Goal: Information Seeking & Learning: Check status

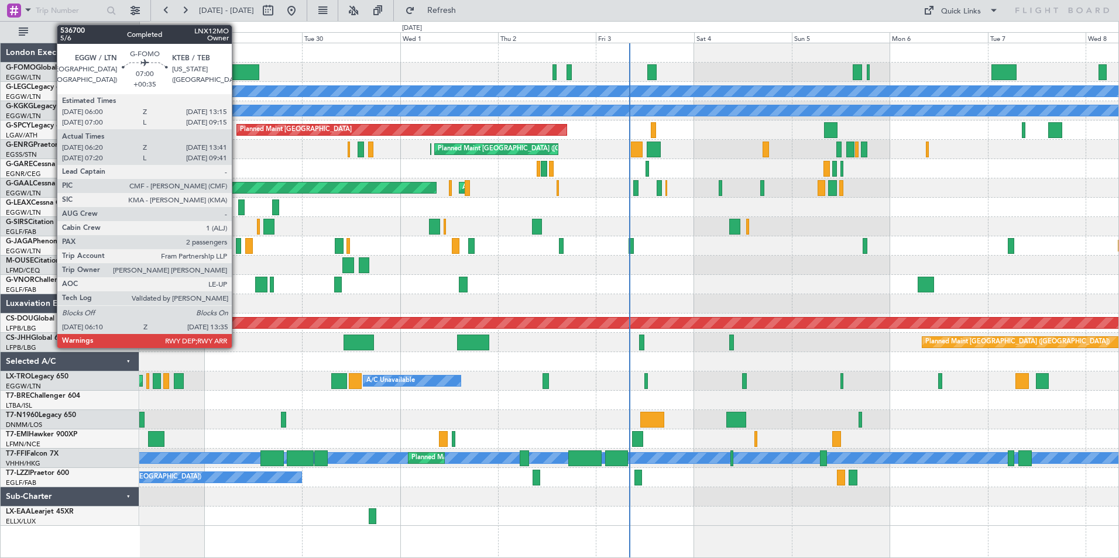
click at [238, 76] on div at bounding box center [244, 72] width 30 height 16
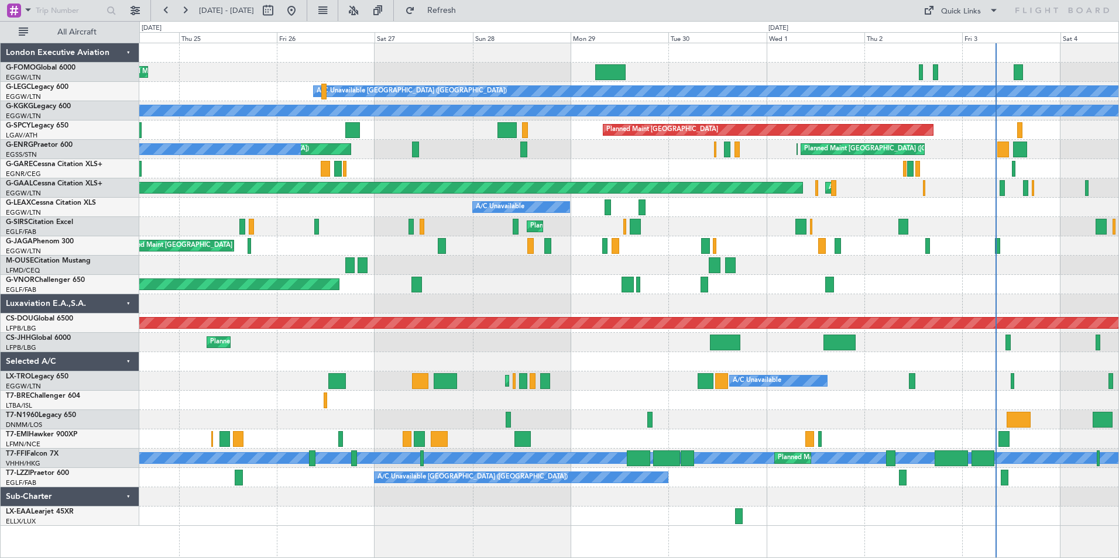
click at [692, 251] on div "Planned Maint [GEOGRAPHIC_DATA] ([GEOGRAPHIC_DATA])" at bounding box center [628, 245] width 979 height 19
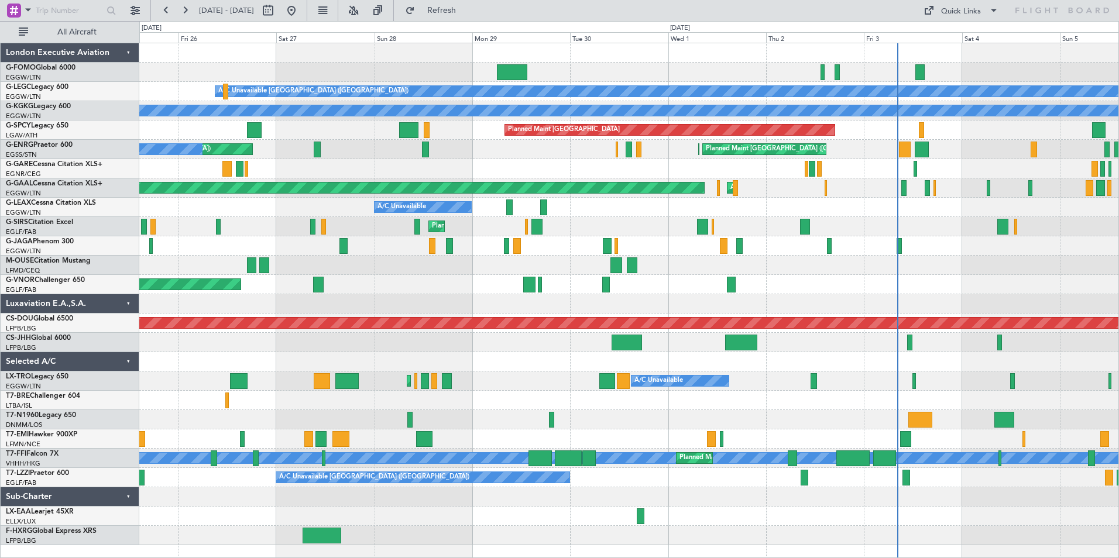
click at [627, 176] on div "Planned Maint [GEOGRAPHIC_DATA] ([GEOGRAPHIC_DATA]) A/C Unavailable [GEOGRAPHIC…" at bounding box center [628, 294] width 979 height 502
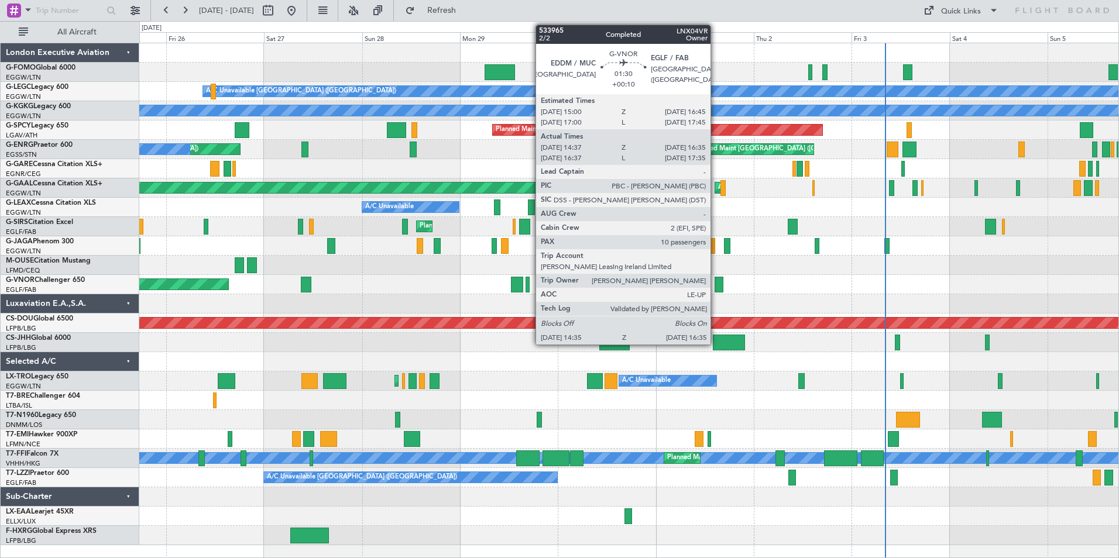
click at [716, 285] on div at bounding box center [718, 285] width 8 height 16
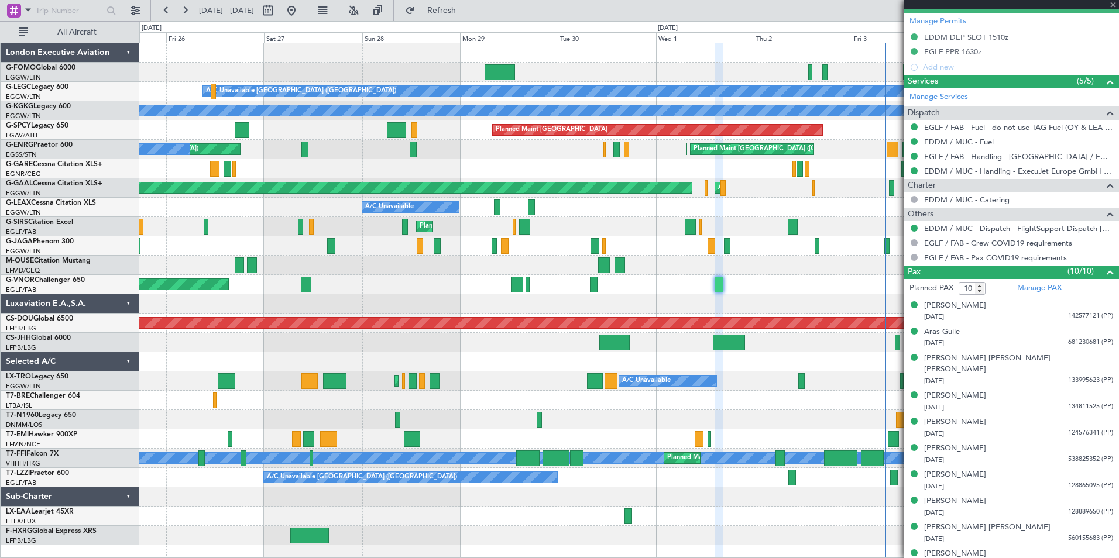
scroll to position [365, 0]
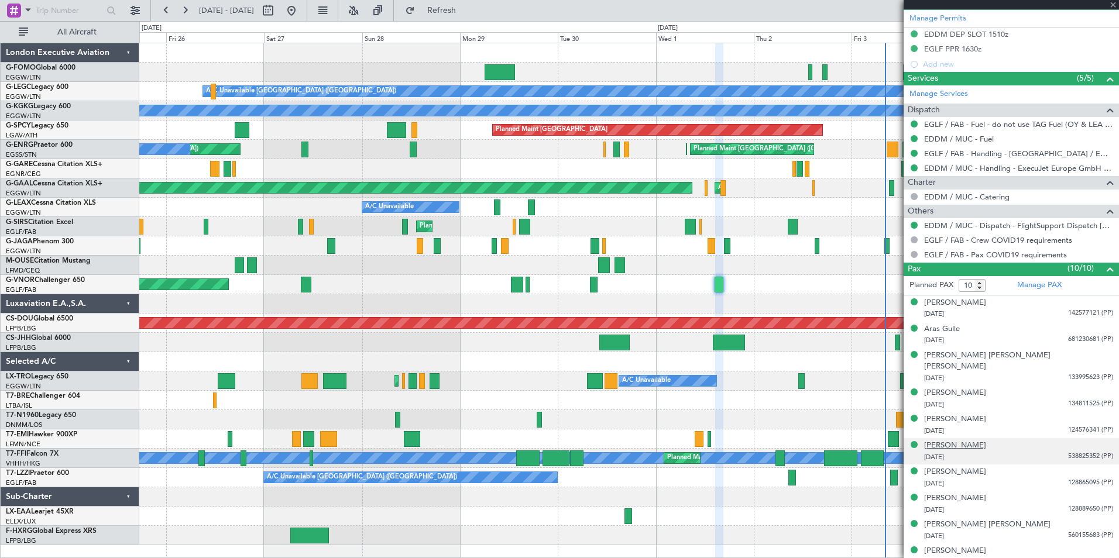
click at [986, 440] on div "[PERSON_NAME]" at bounding box center [955, 446] width 62 height 12
click at [466, 12] on span "Refresh" at bounding box center [441, 10] width 49 height 8
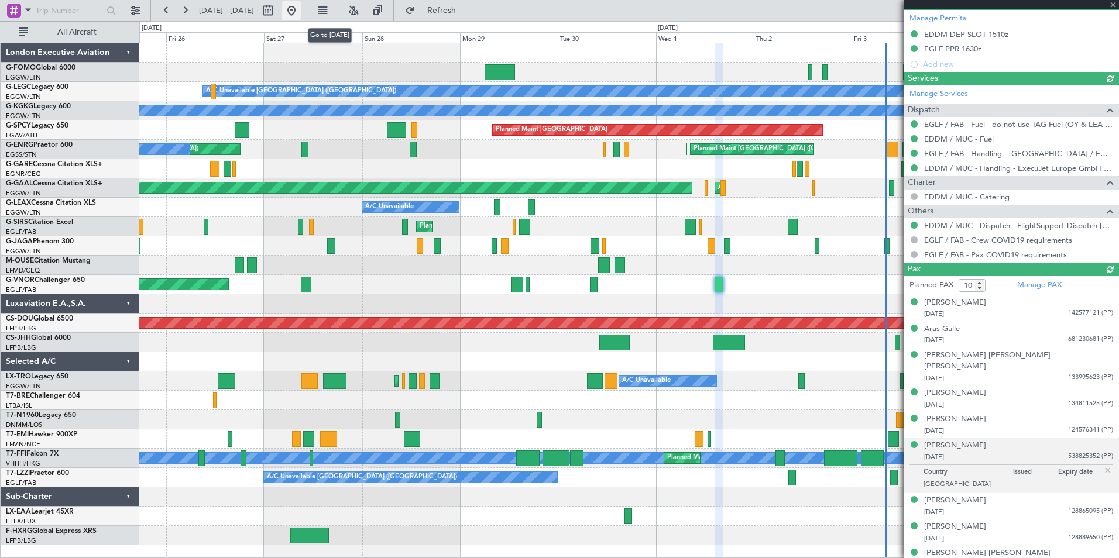
click at [301, 11] on button at bounding box center [291, 10] width 19 height 19
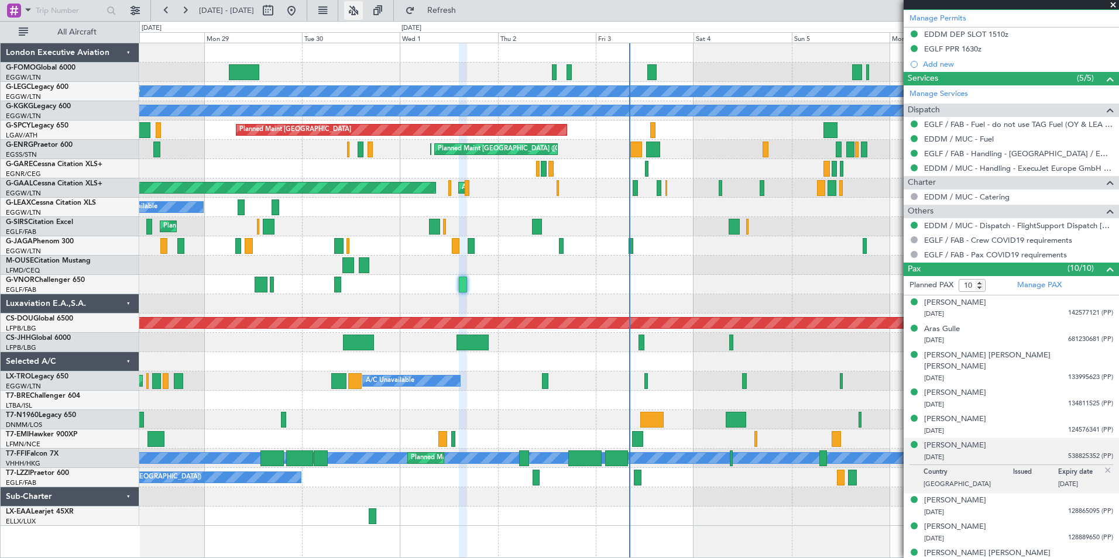
click at [363, 9] on button at bounding box center [353, 10] width 19 height 19
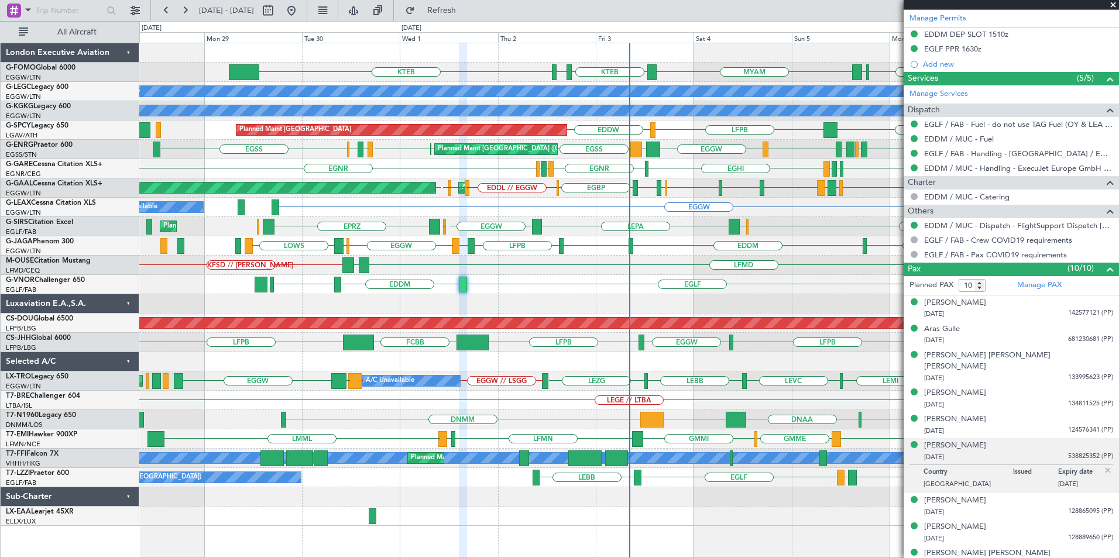
click at [489, 417] on div "MYAM KTEB KBOS KTEB ESSB EGGW KTEB KFOK A/C Unavailable [GEOGRAPHIC_DATA] ([GEO…" at bounding box center [628, 284] width 979 height 483
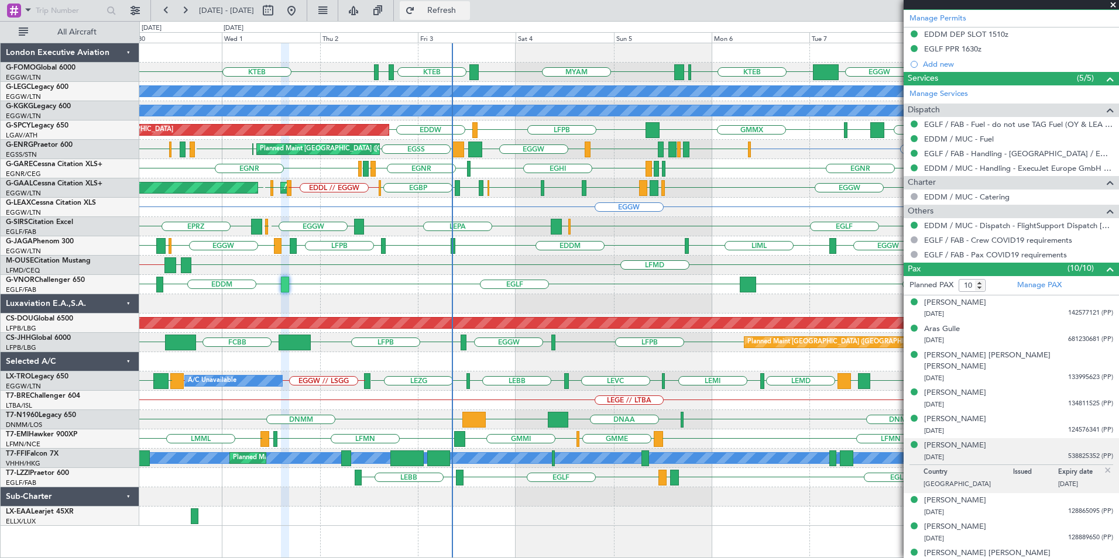
click at [439, 14] on fb-refresh-button "Refresh" at bounding box center [435, 10] width 82 height 21
click at [458, 13] on span "Refresh" at bounding box center [441, 10] width 49 height 8
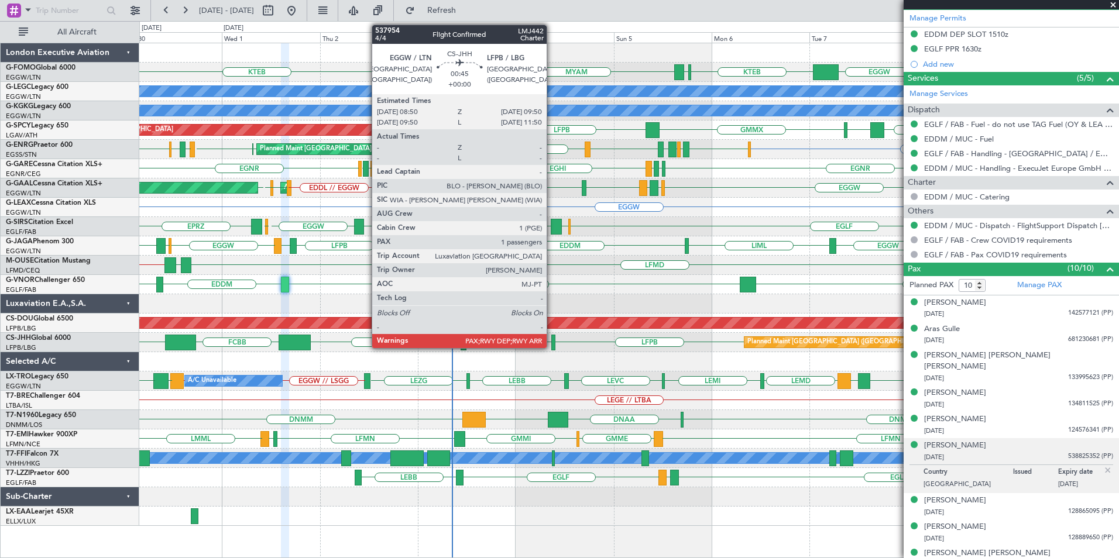
click at [552, 343] on div at bounding box center [553, 343] width 4 height 16
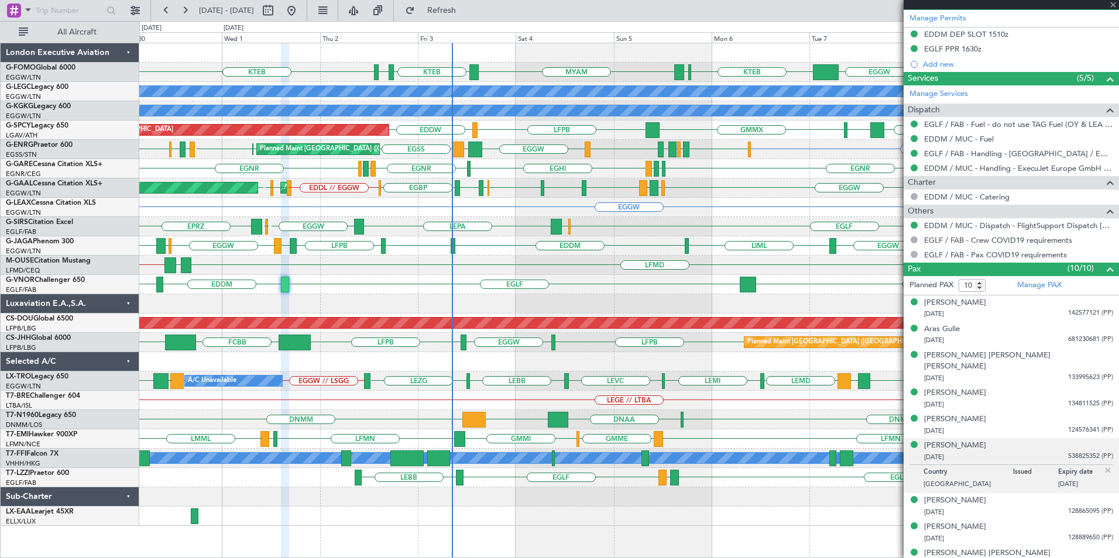
type input "4"
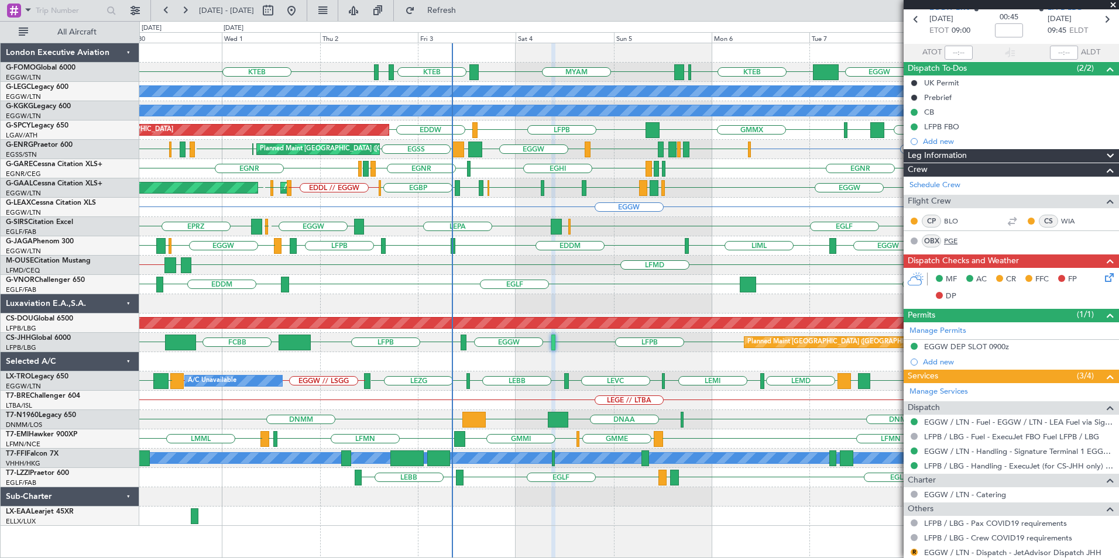
scroll to position [0, 0]
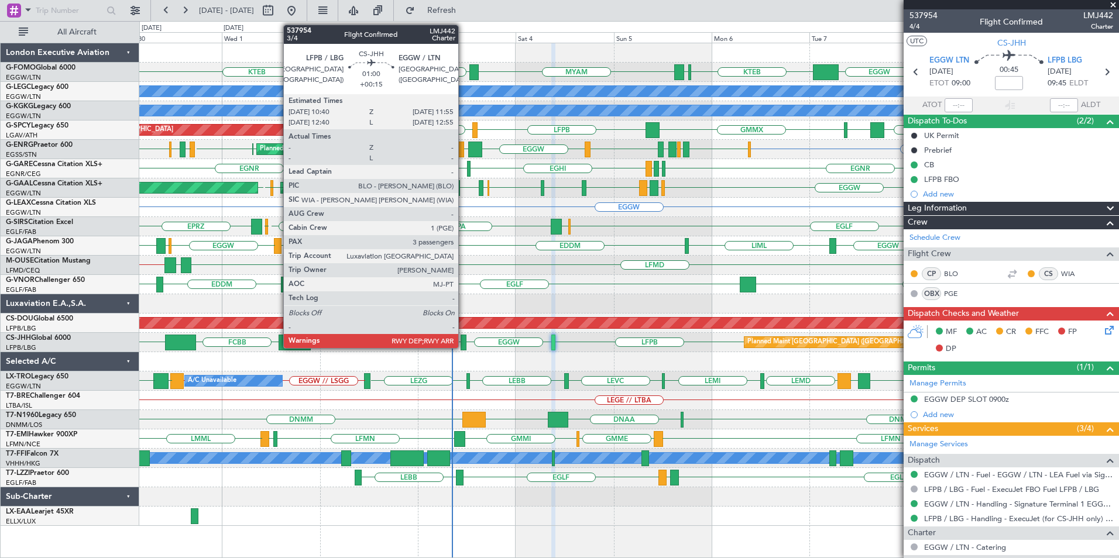
click at [463, 342] on div at bounding box center [463, 343] width 5 height 16
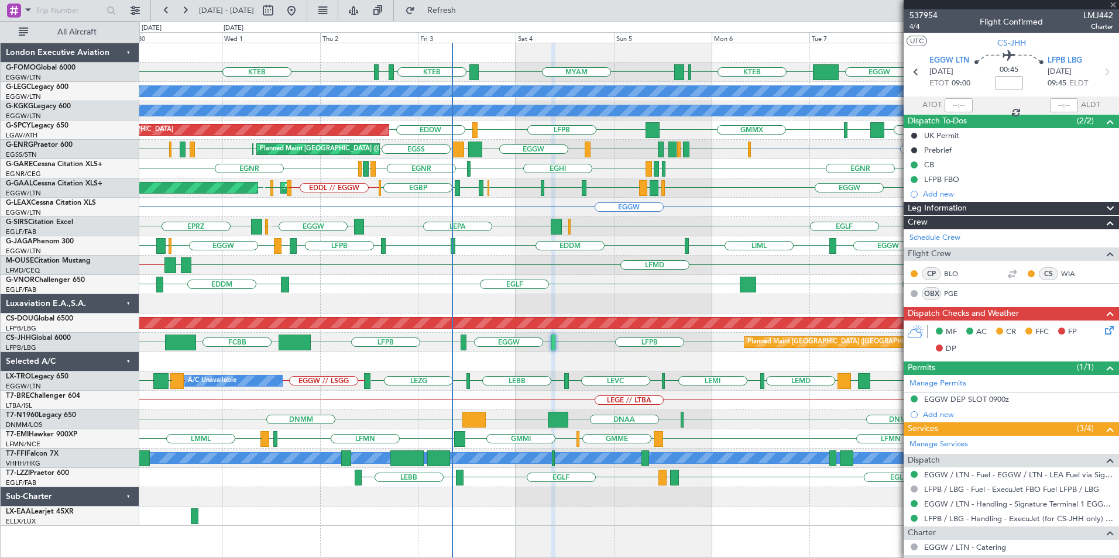
type input "+00:15"
type input "3"
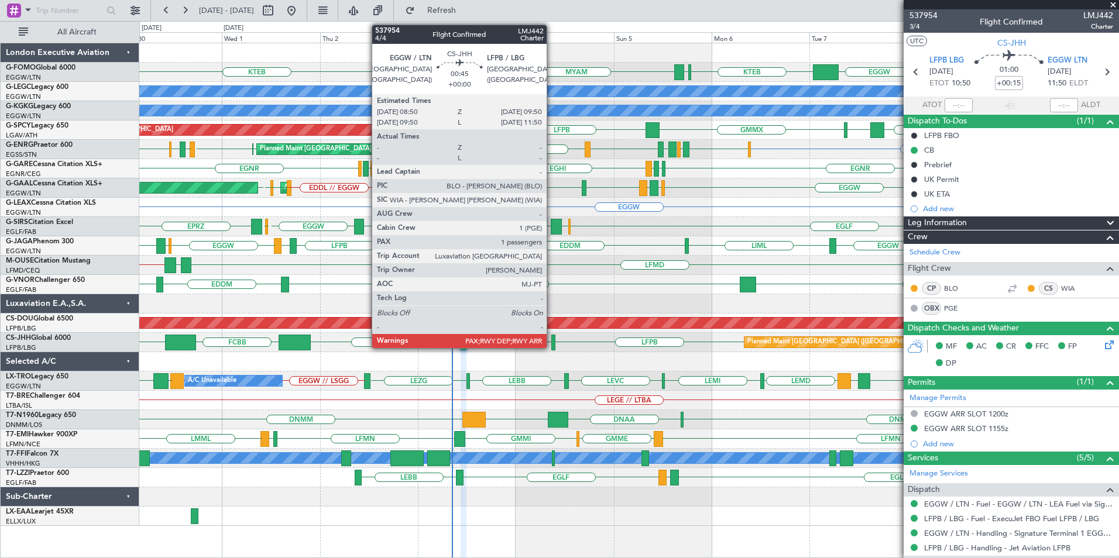
click at [552, 344] on div at bounding box center [553, 343] width 4 height 16
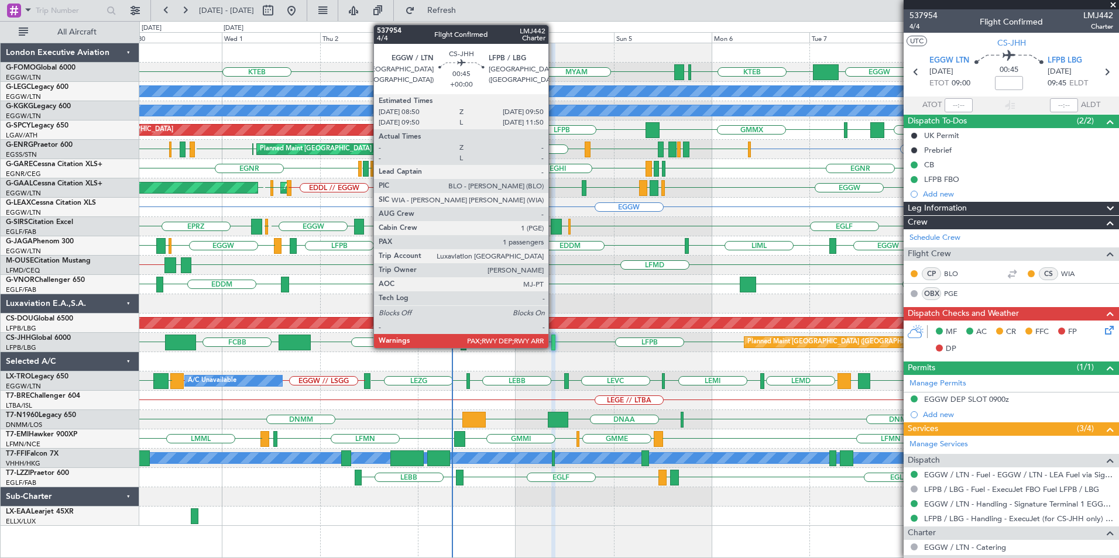
click at [554, 345] on div at bounding box center [553, 343] width 4 height 16
click at [552, 343] on div at bounding box center [553, 343] width 4 height 16
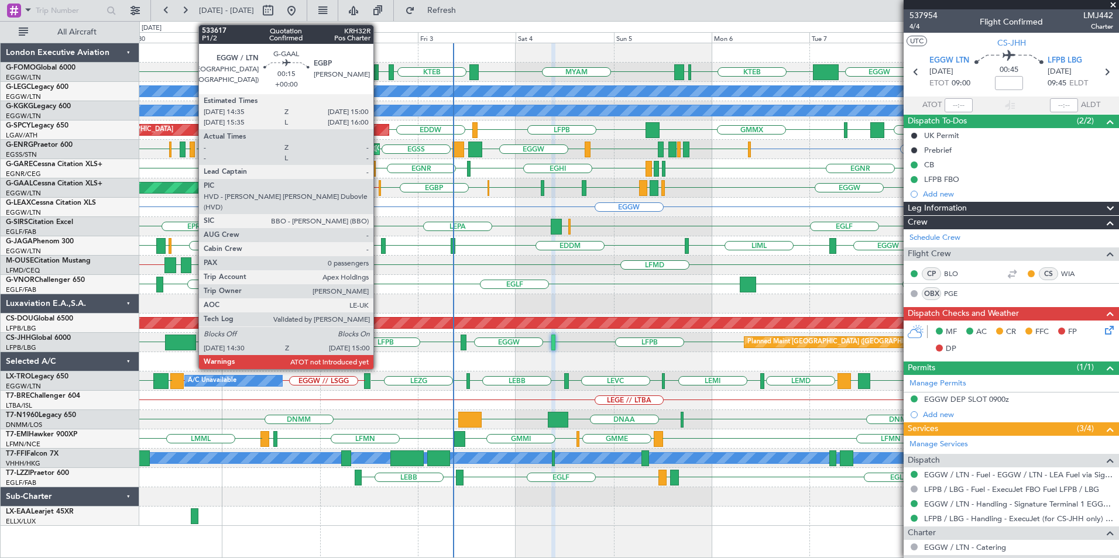
click at [379, 188] on div at bounding box center [380, 188] width 2 height 16
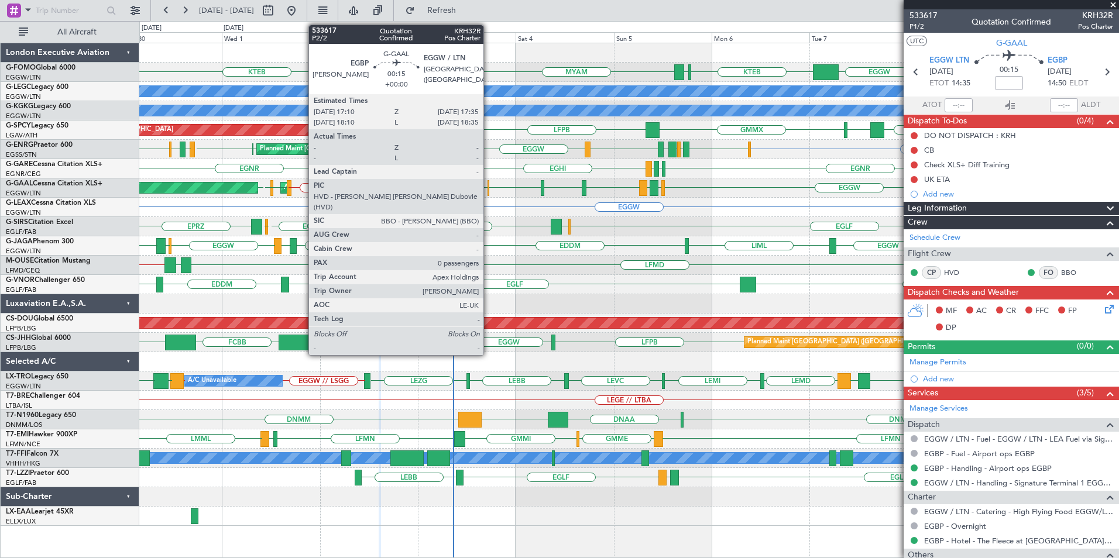
click at [489, 188] on div at bounding box center [488, 188] width 2 height 16
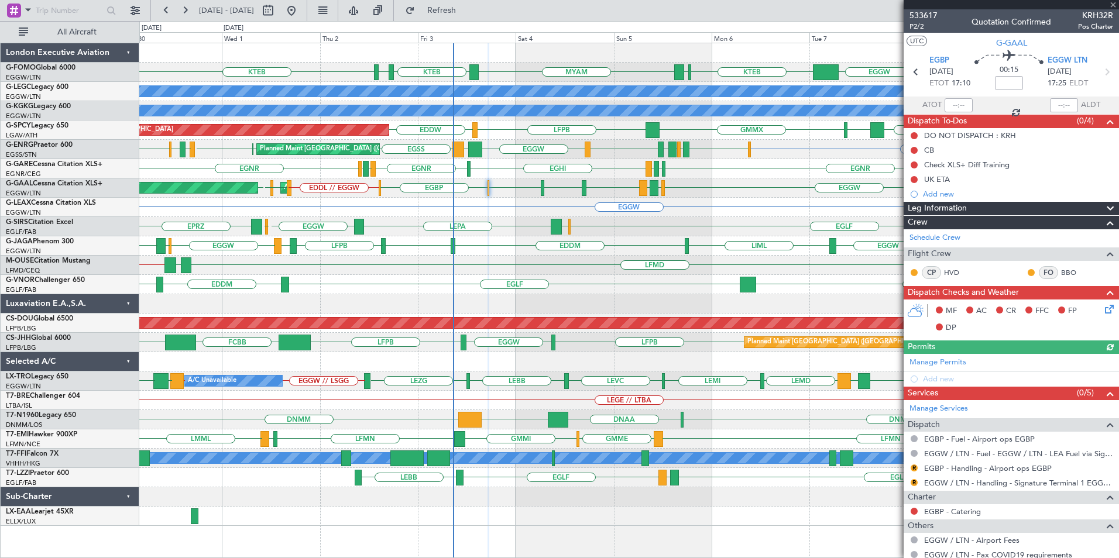
scroll to position [66, 0]
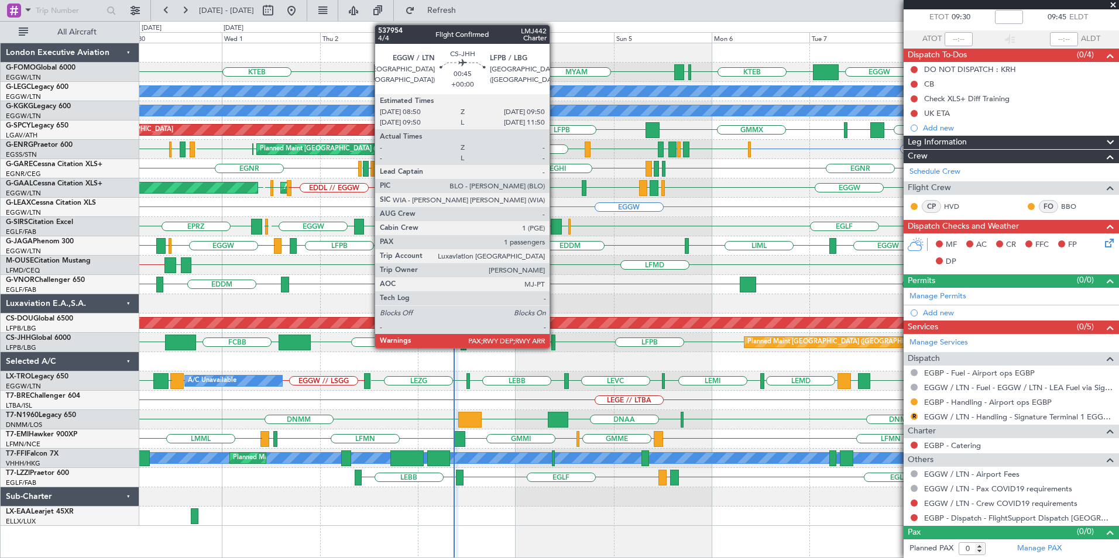
click at [555, 339] on div at bounding box center [553, 343] width 4 height 16
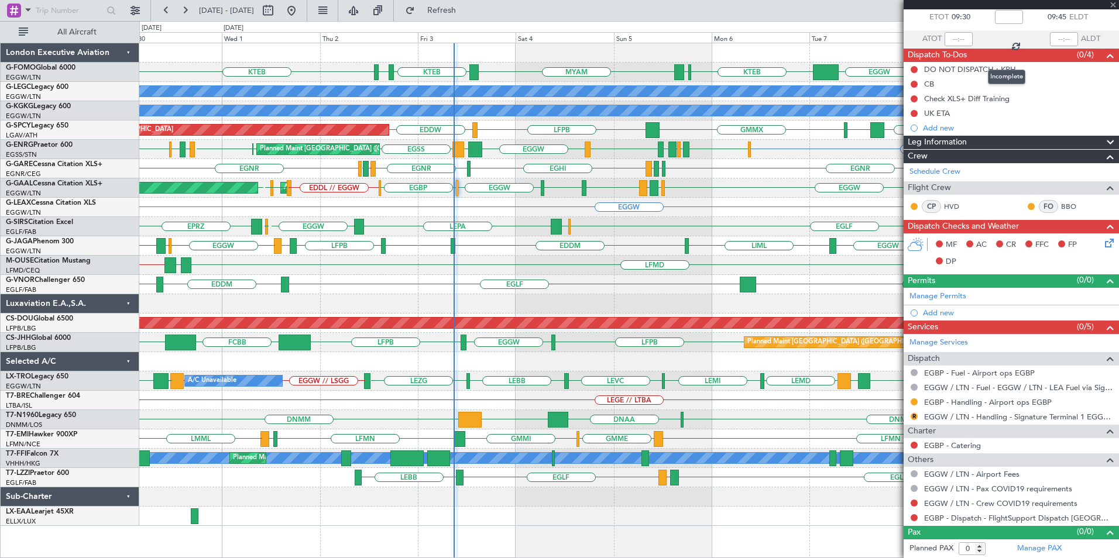
type input "4"
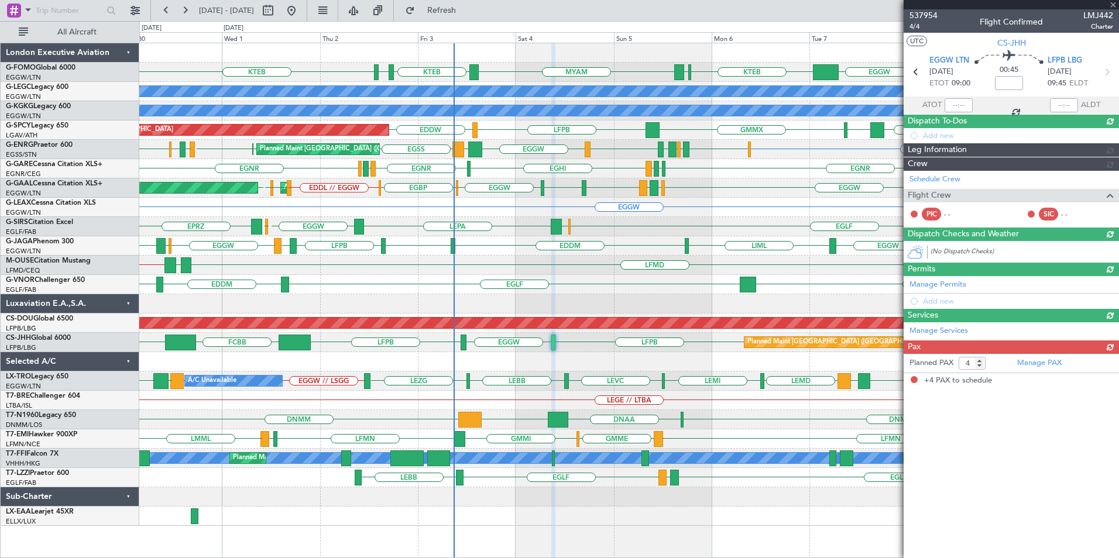
scroll to position [0, 0]
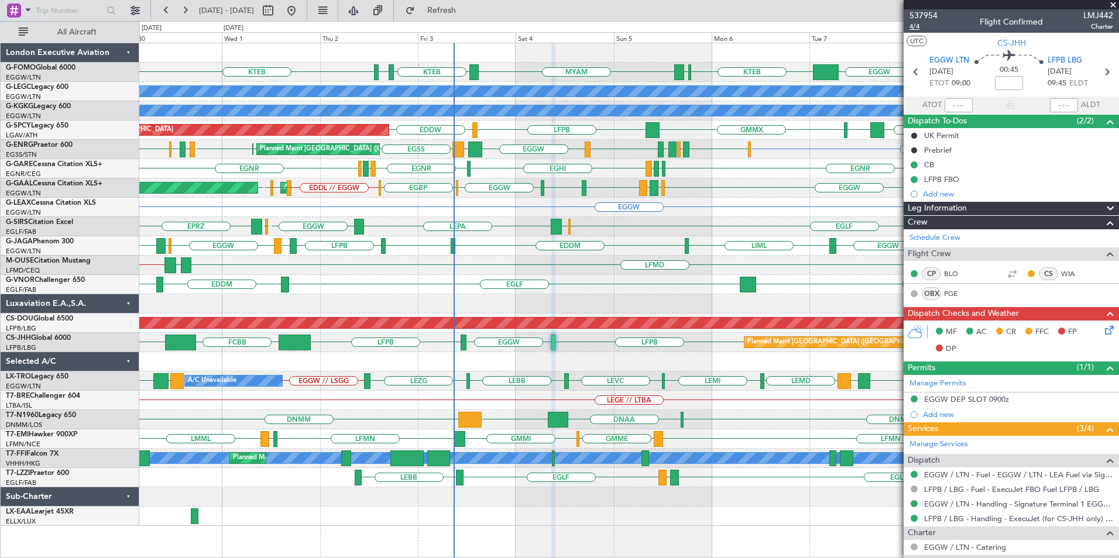
click at [918, 25] on span "4/4" at bounding box center [923, 27] width 28 height 10
drag, startPoint x: 469, startPoint y: 6, endPoint x: 313, endPoint y: 71, distance: 168.7
click at [466, 6] on span "Refresh" at bounding box center [441, 10] width 49 height 8
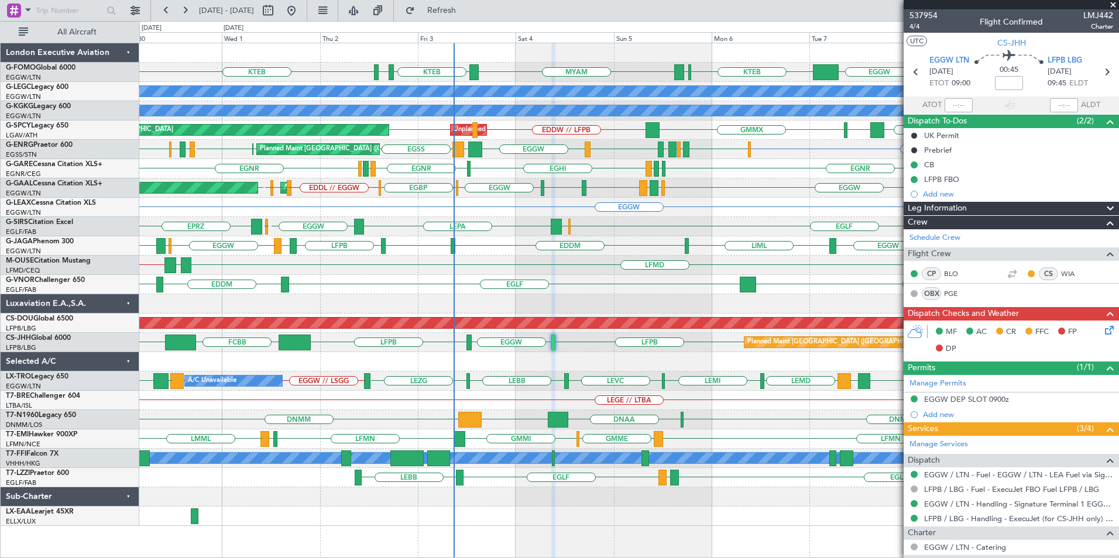
scroll to position [128, 0]
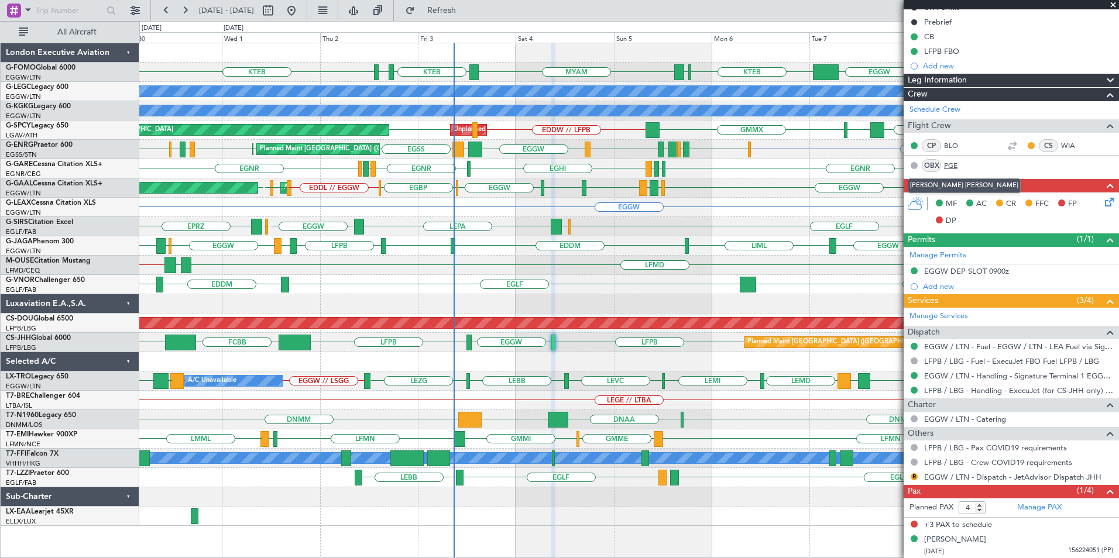
click at [946, 166] on link "PGE" at bounding box center [957, 165] width 26 height 11
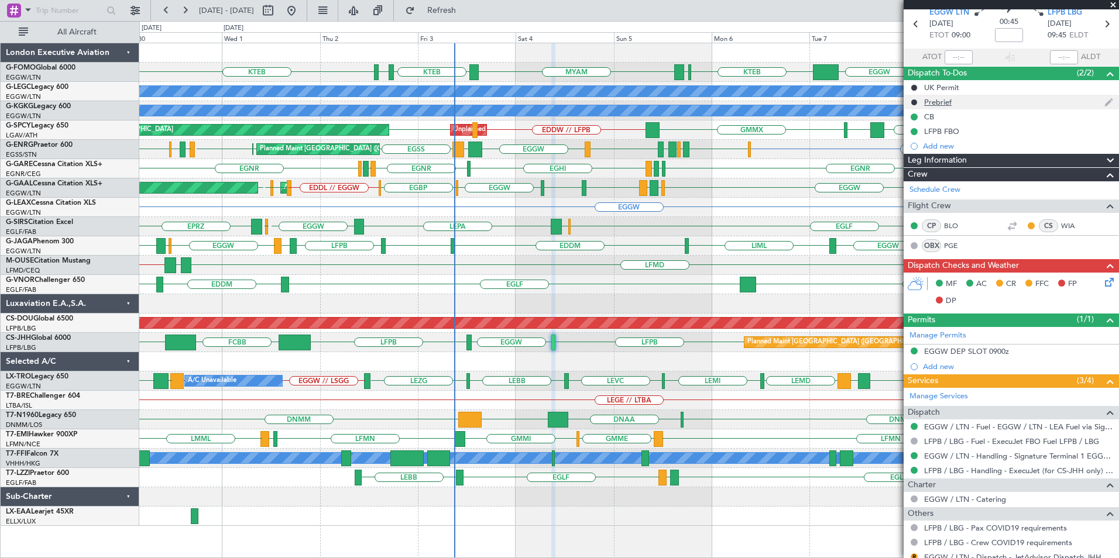
scroll to position [0, 0]
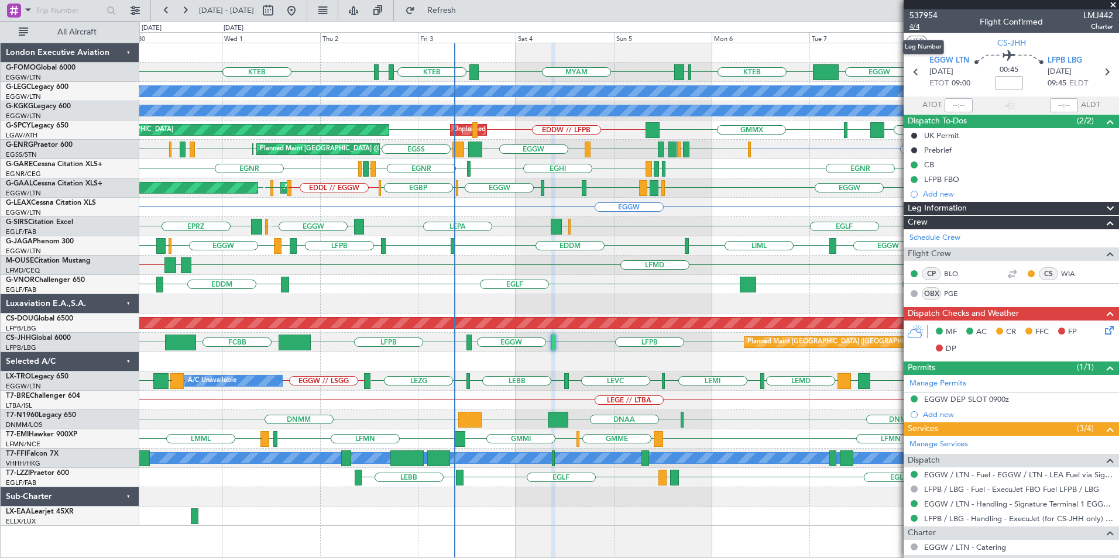
click at [919, 28] on span "4/4" at bounding box center [923, 27] width 28 height 10
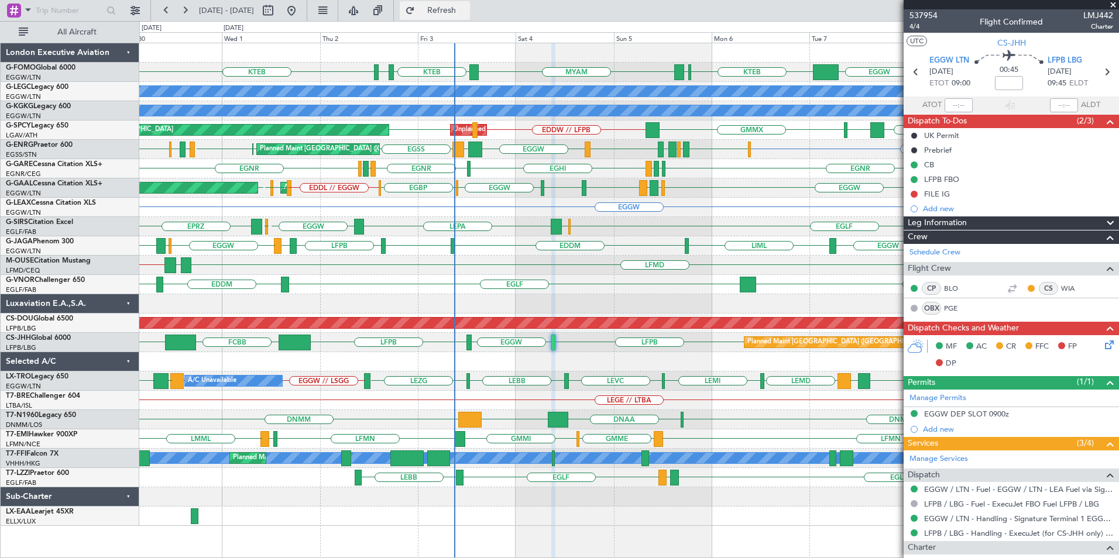
click at [466, 11] on span "Refresh" at bounding box center [441, 10] width 49 height 8
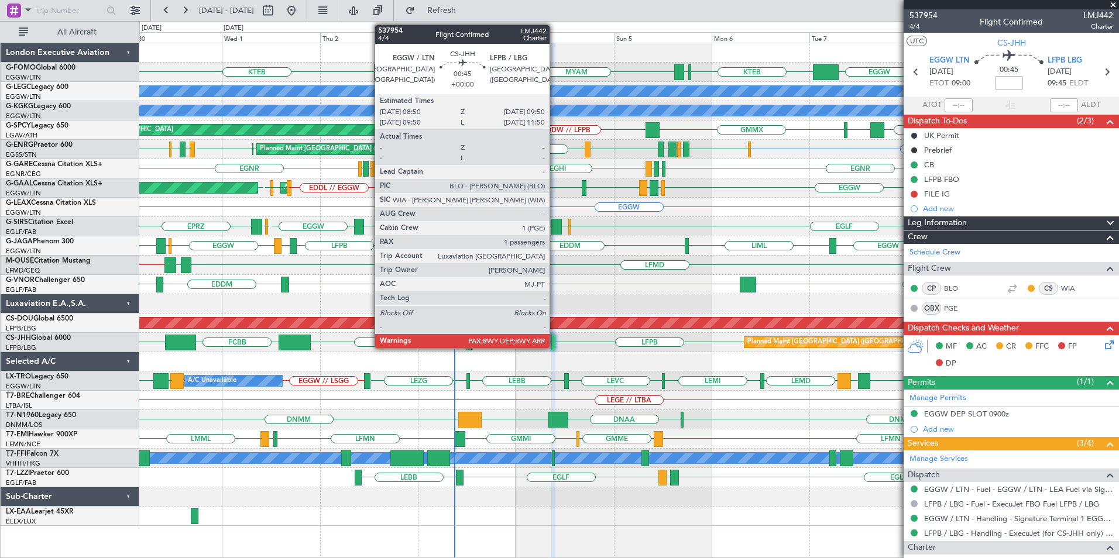
click at [555, 347] on div at bounding box center [553, 343] width 4 height 16
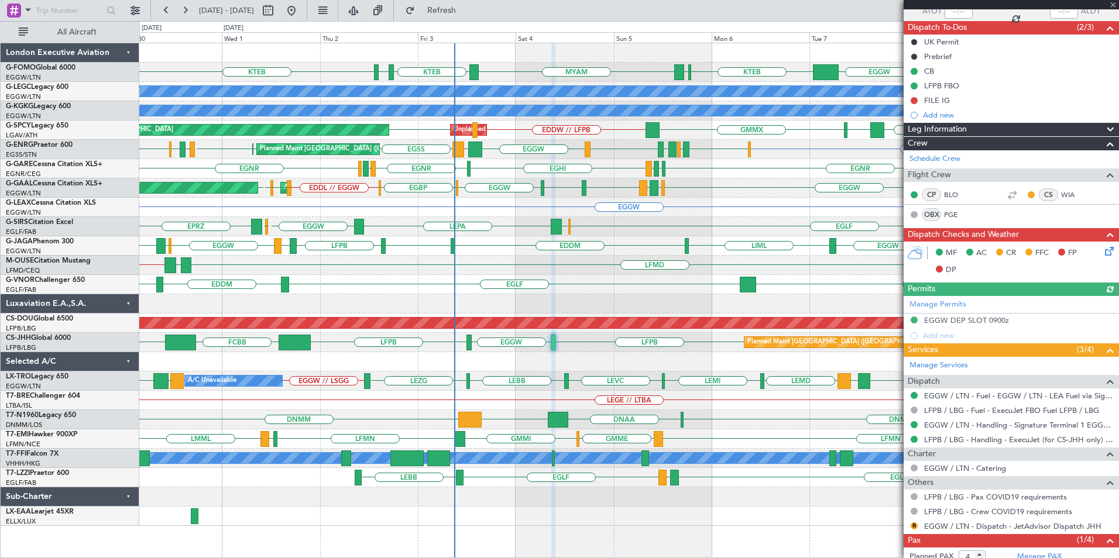
scroll to position [143, 0]
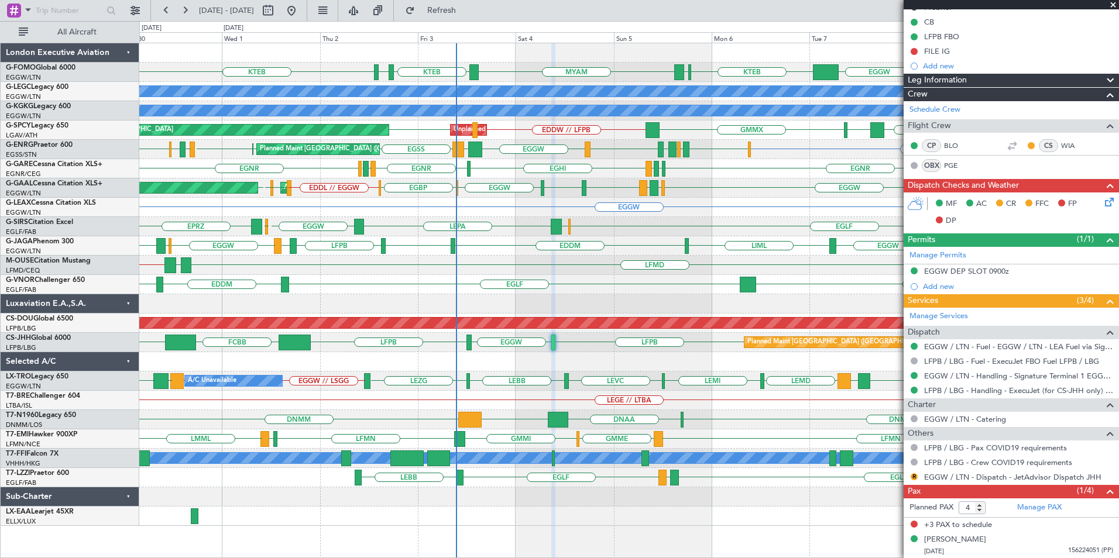
click at [1118, 224] on html "[DATE] - [DATE] Refresh Quick Links All Aircraft KTEB MYAM KTEB KBOS EGGW ESSB …" at bounding box center [559, 279] width 1119 height 558
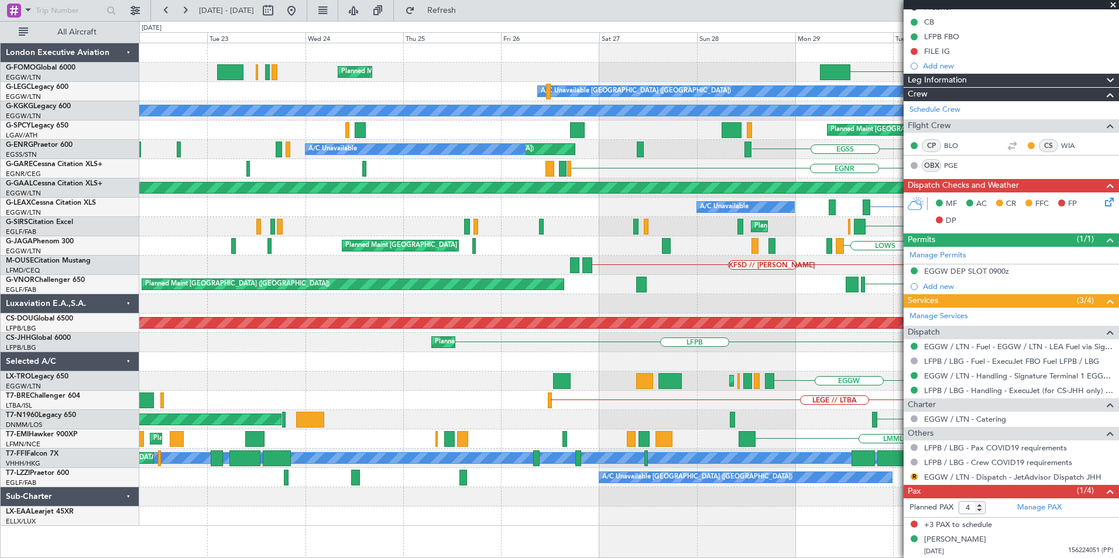
click at [899, 249] on div "KTEB Planned Maint [GEOGRAPHIC_DATA] ([GEOGRAPHIC_DATA]) KBOS KTEB MYAM A/C Una…" at bounding box center [628, 284] width 979 height 483
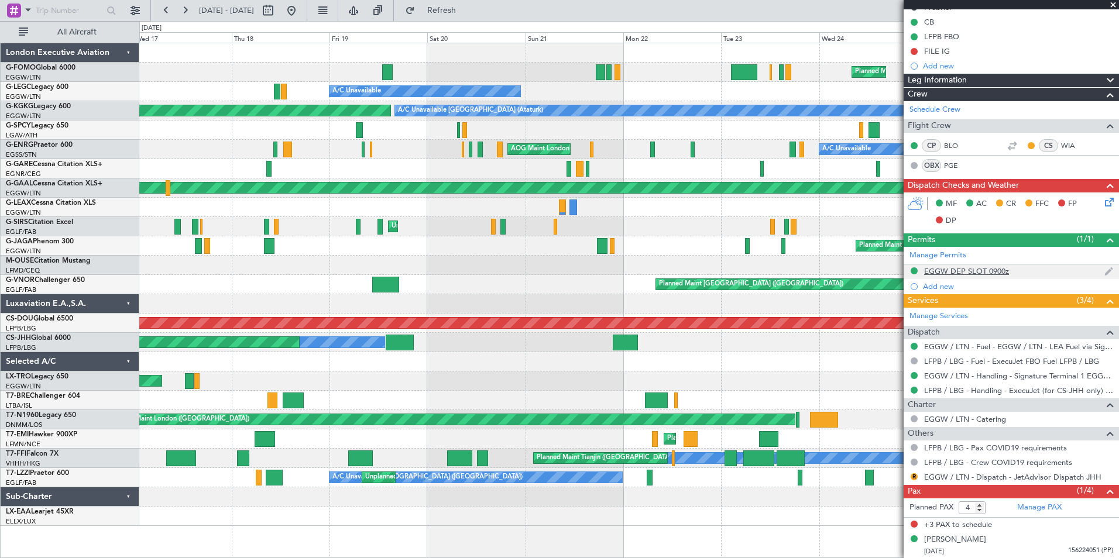
click at [1102, 266] on fb-app "[DATE] - [DATE] Refresh Quick Links All Aircraft Planned Maint [GEOGRAPHIC_DATA…" at bounding box center [559, 283] width 1119 height 549
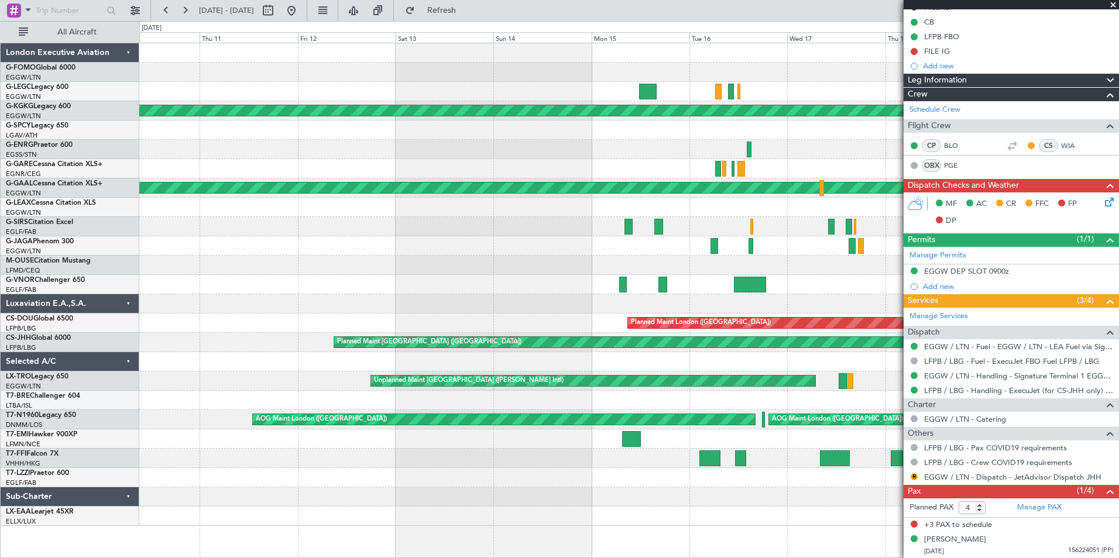
click at [909, 252] on fb-app "[DATE] - [DATE] Refresh Quick Links All Aircraft A/C Unavailable A/C Unavailabl…" at bounding box center [559, 283] width 1119 height 549
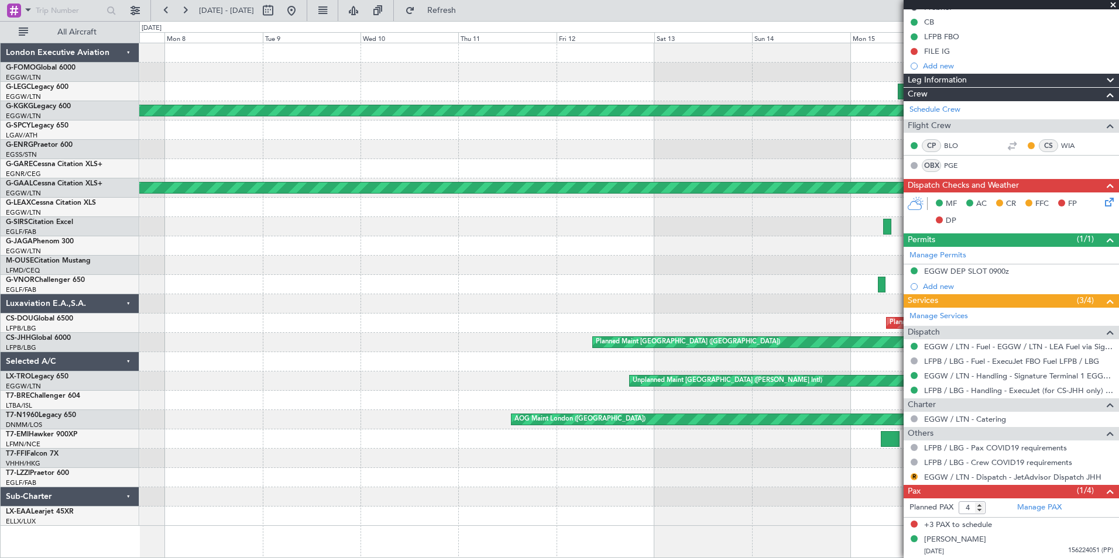
click at [982, 270] on fb-app "[DATE] - [DATE] Refresh Quick Links All Aircraft A/C Unavailable AOG Maint [GEO…" at bounding box center [559, 283] width 1119 height 549
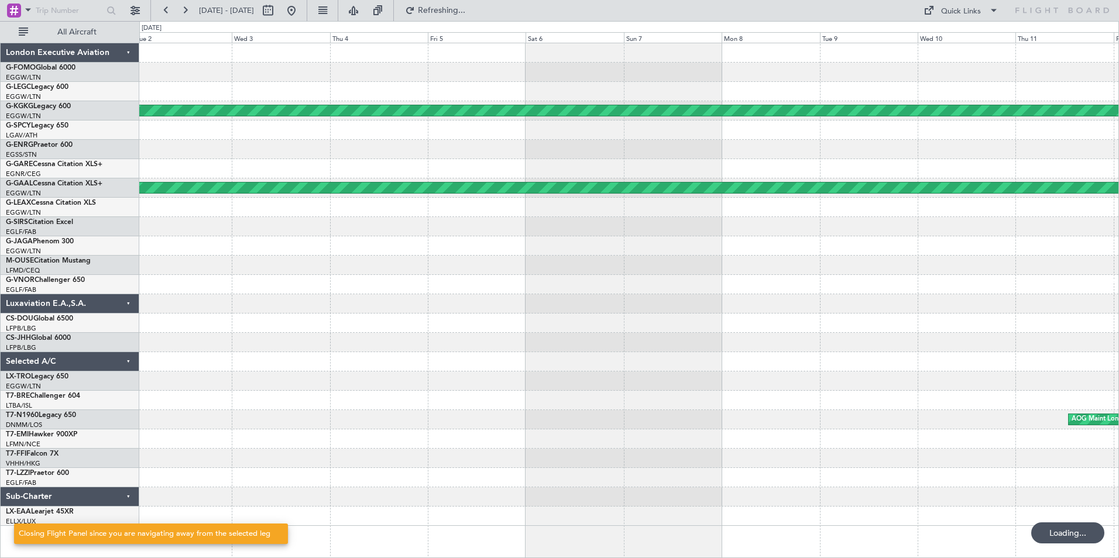
scroll to position [0, 0]
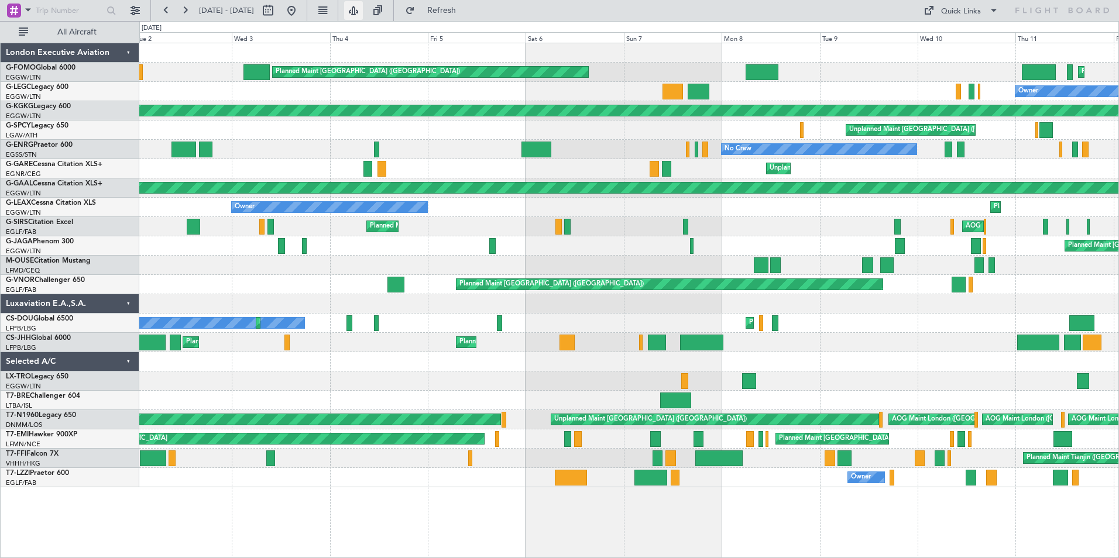
click at [363, 9] on button at bounding box center [353, 10] width 19 height 19
click at [363, 13] on button at bounding box center [353, 10] width 19 height 19
click at [363, 15] on button at bounding box center [353, 10] width 19 height 19
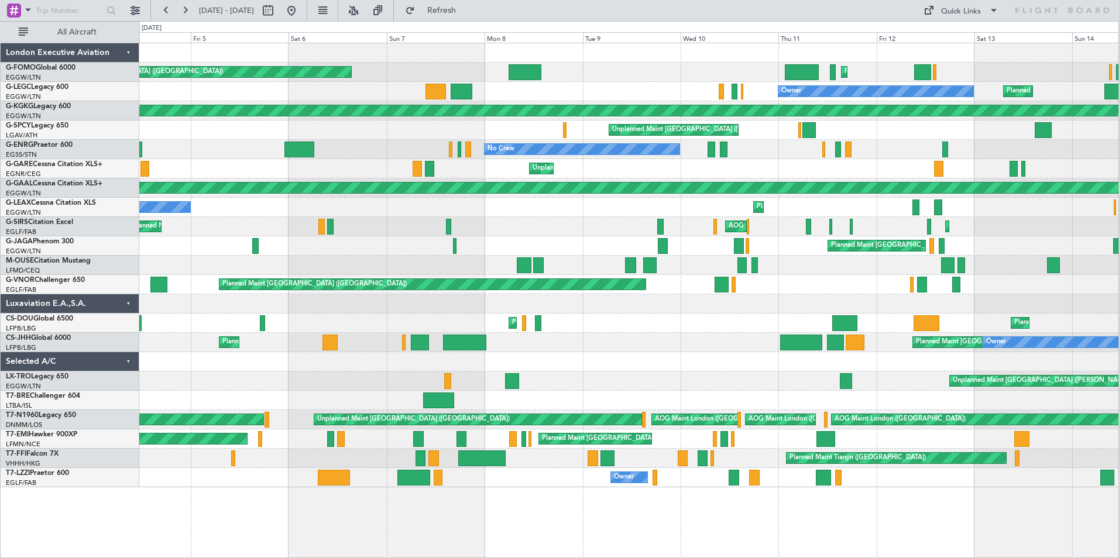
click at [521, 132] on div "Planned Maint [GEOGRAPHIC_DATA] ([GEOGRAPHIC_DATA]) Planned Maint [GEOGRAPHIC_D…" at bounding box center [628, 265] width 979 height 444
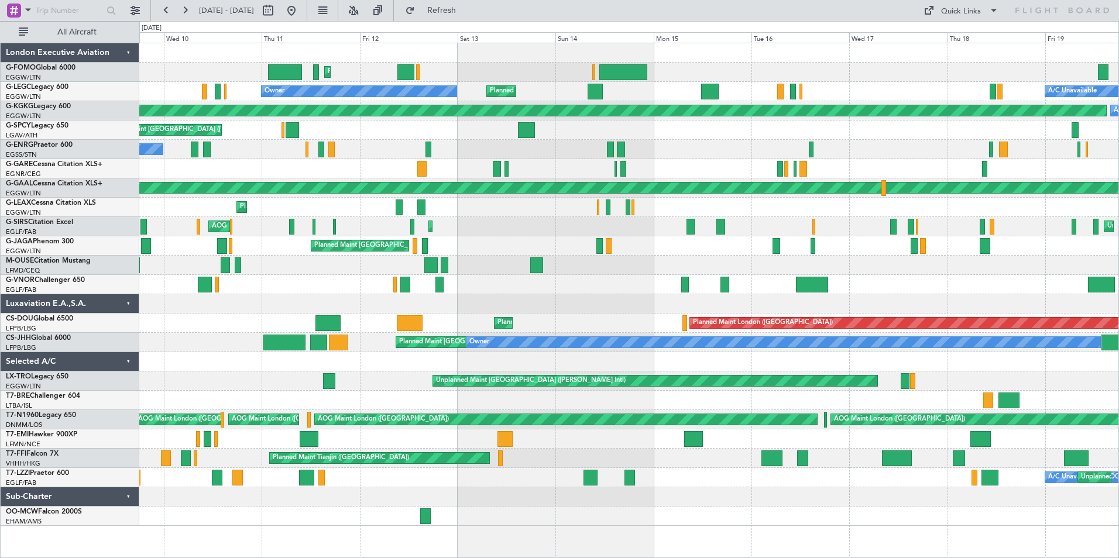
click at [467, 166] on div "Planned Maint [GEOGRAPHIC_DATA] ([GEOGRAPHIC_DATA]) Owner Planned Maint [GEOGRA…" at bounding box center [628, 284] width 979 height 483
